Goal: Entertainment & Leisure: Consume media (video, audio)

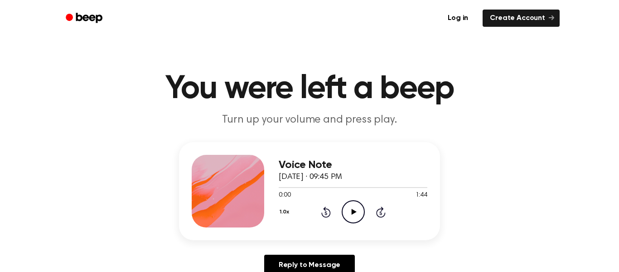
click at [362, 99] on h1 "You were left a beep" at bounding box center [310, 89] width 464 height 33
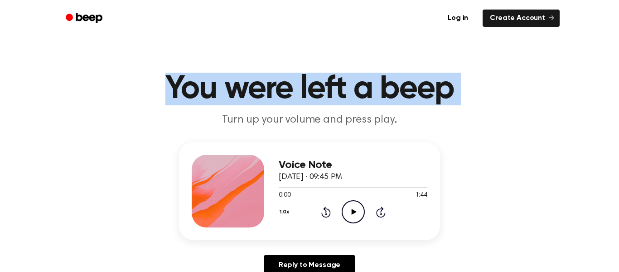
click at [372, 104] on h1 "You were left a beep" at bounding box center [310, 89] width 464 height 33
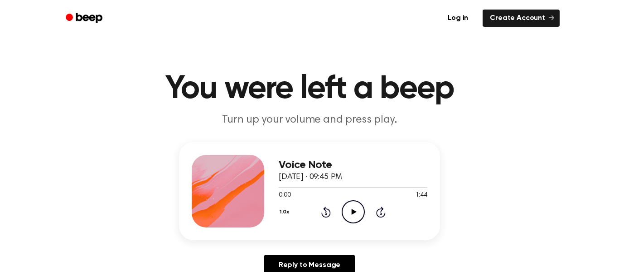
click at [360, 210] on icon "Play Audio" at bounding box center [353, 211] width 23 height 23
click at [355, 218] on icon "Play Audio" at bounding box center [353, 211] width 23 height 23
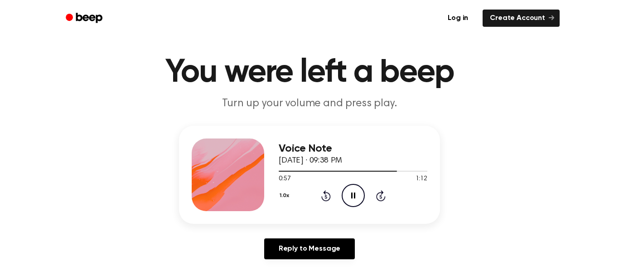
click at [255, 71] on h1 "You were left a beep" at bounding box center [310, 72] width 464 height 33
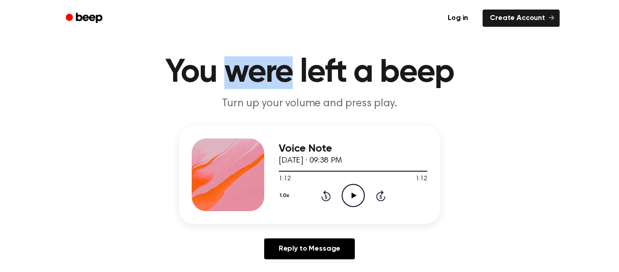
click at [506, 222] on div "Voice Note September 16, 2024 · 09:38 PM 1:12 1:12 Your browser does not suppor…" at bounding box center [310, 196] width 598 height 141
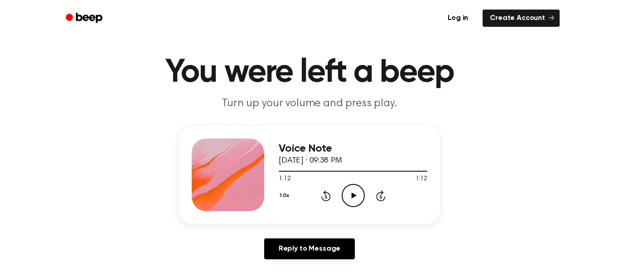
click at [521, 235] on div "Voice Note September 16, 2024 · 09:38 PM 1:12 1:12 Your browser does not suppor…" at bounding box center [310, 196] width 598 height 141
click at [327, 194] on icon "Rewind 5 seconds" at bounding box center [326, 196] width 10 height 12
click at [350, 195] on icon "Play Audio" at bounding box center [353, 195] width 23 height 23
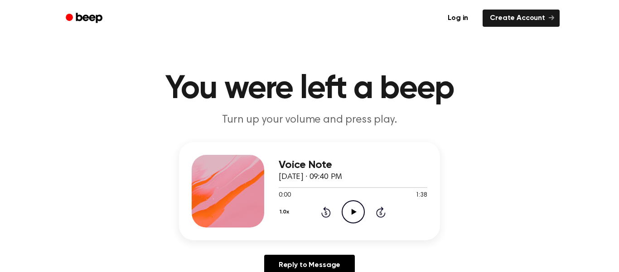
click at [351, 213] on icon at bounding box center [353, 212] width 5 height 6
click at [359, 213] on icon "Play Audio" at bounding box center [353, 211] width 23 height 23
click at [356, 209] on icon "Play Audio" at bounding box center [353, 211] width 23 height 23
click at [356, 210] on icon "Play Audio" at bounding box center [353, 211] width 23 height 23
